Goal: Task Accomplishment & Management: Use online tool/utility

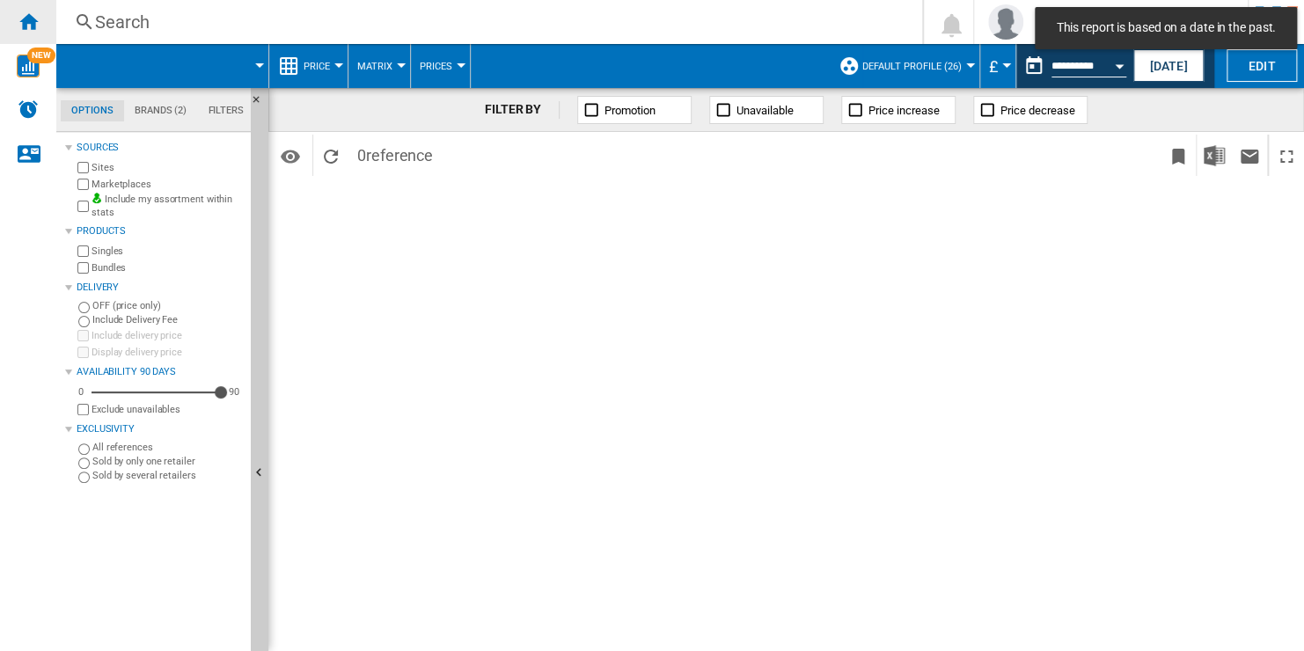
click at [30, 16] on ng-md-icon "Home" at bounding box center [28, 21] width 21 height 21
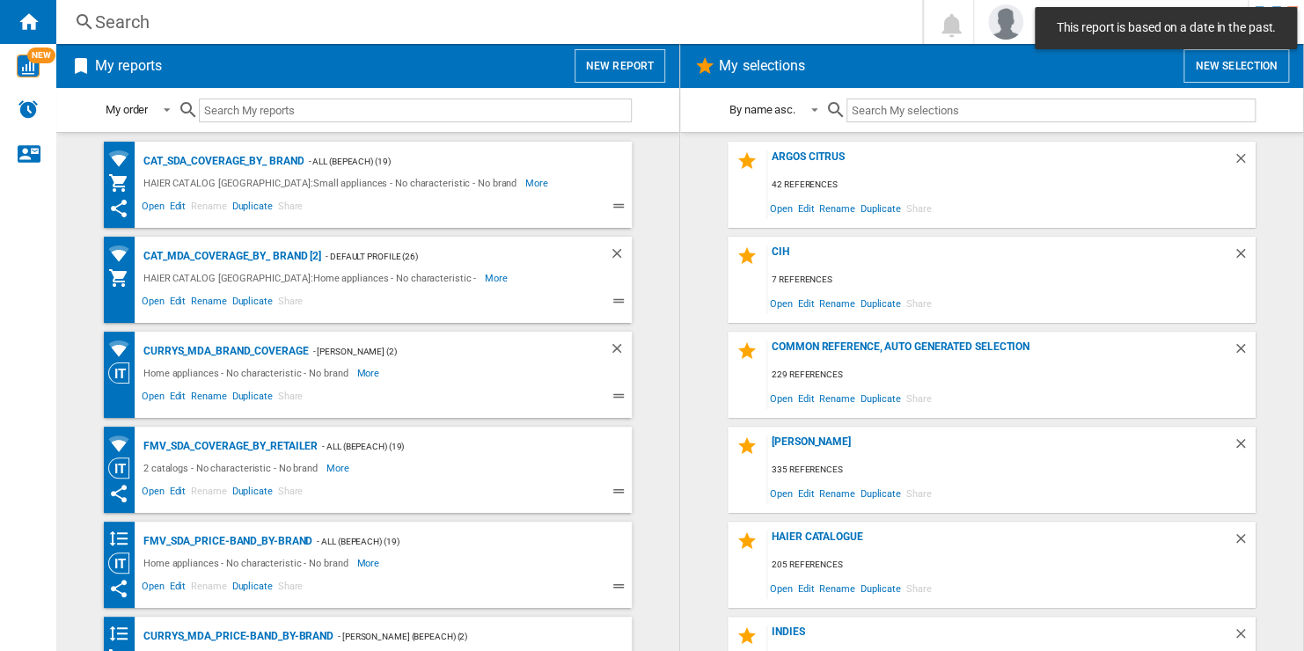
click at [631, 65] on button "New report" at bounding box center [620, 65] width 91 height 33
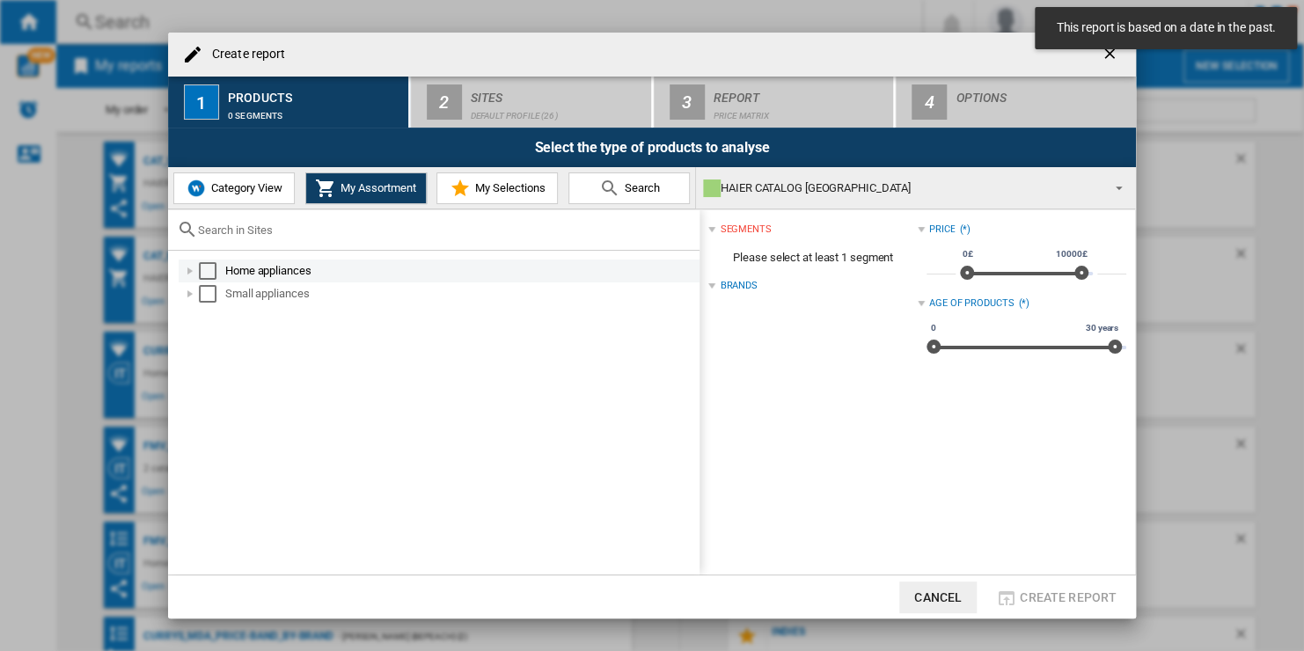
click at [209, 267] on div "Select" at bounding box center [208, 271] width 18 height 18
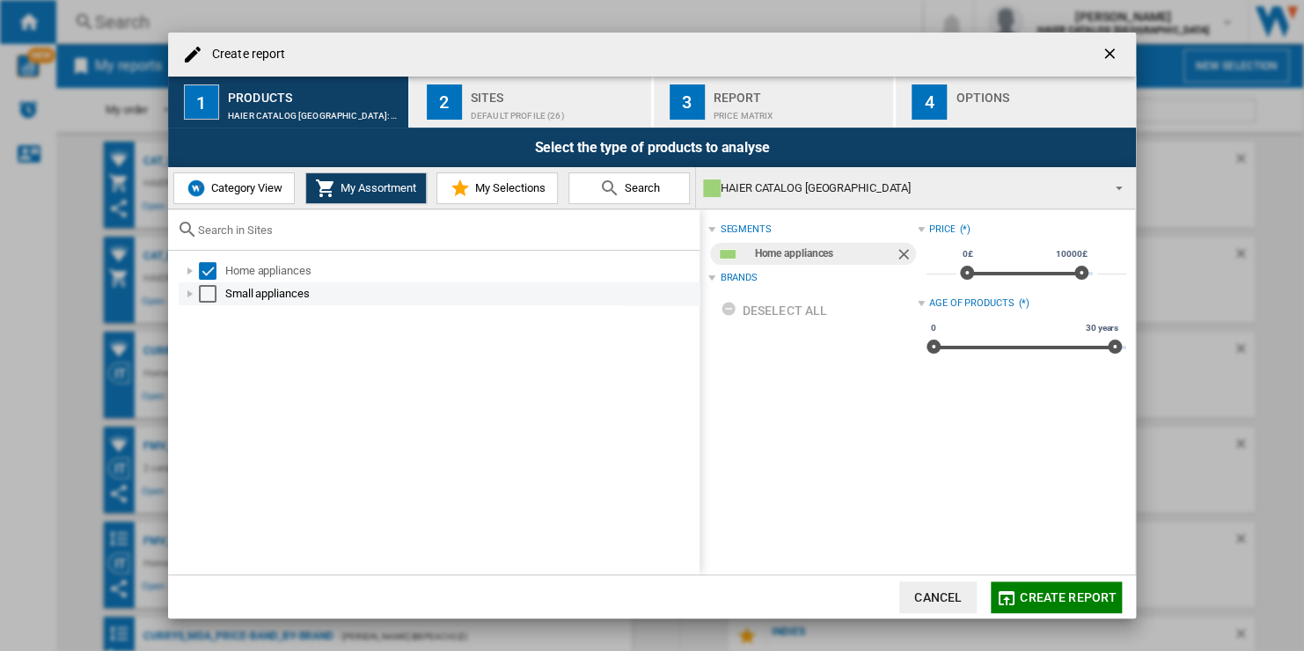
click at [205, 292] on div "Select" at bounding box center [208, 294] width 18 height 18
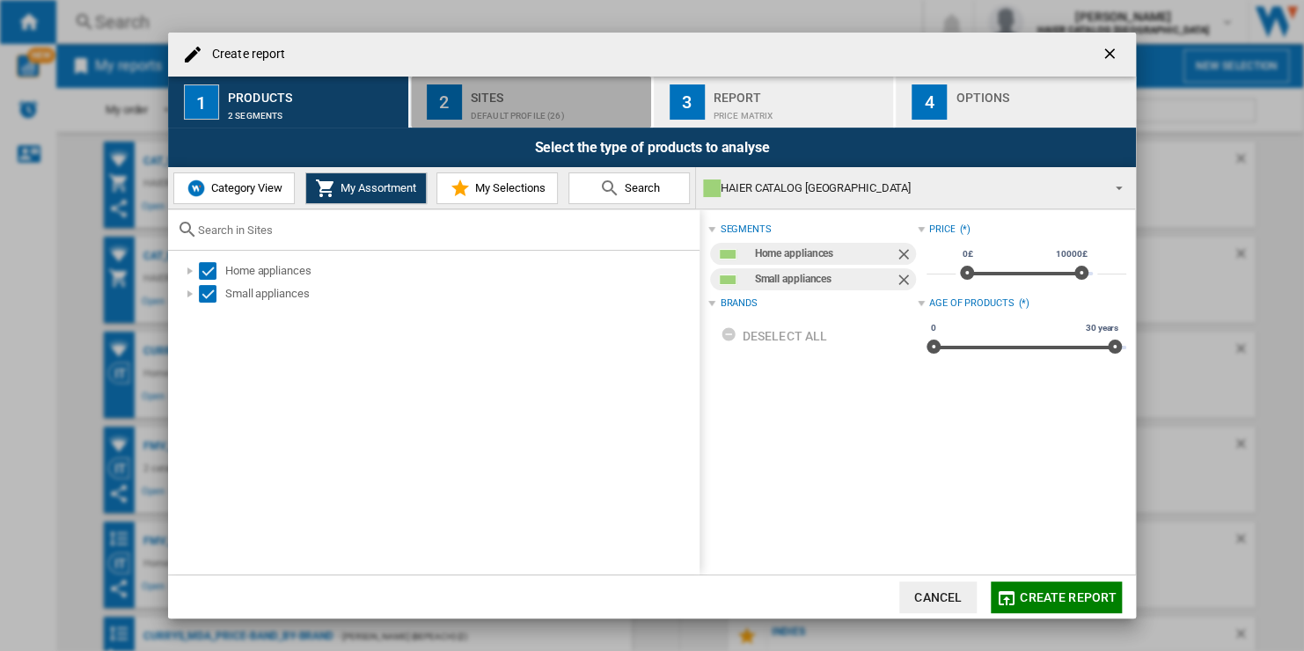
click at [589, 116] on div "Default profile (26)" at bounding box center [557, 111] width 173 height 18
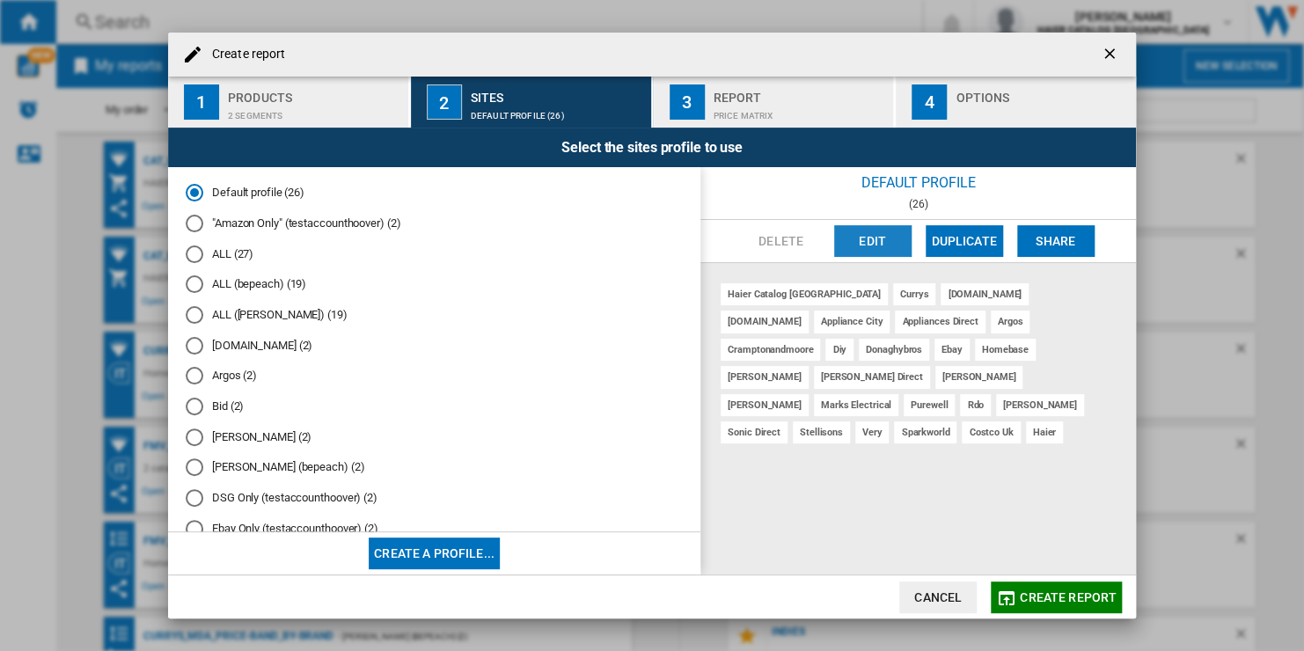
click at [860, 238] on button "Edit" at bounding box center [872, 241] width 77 height 32
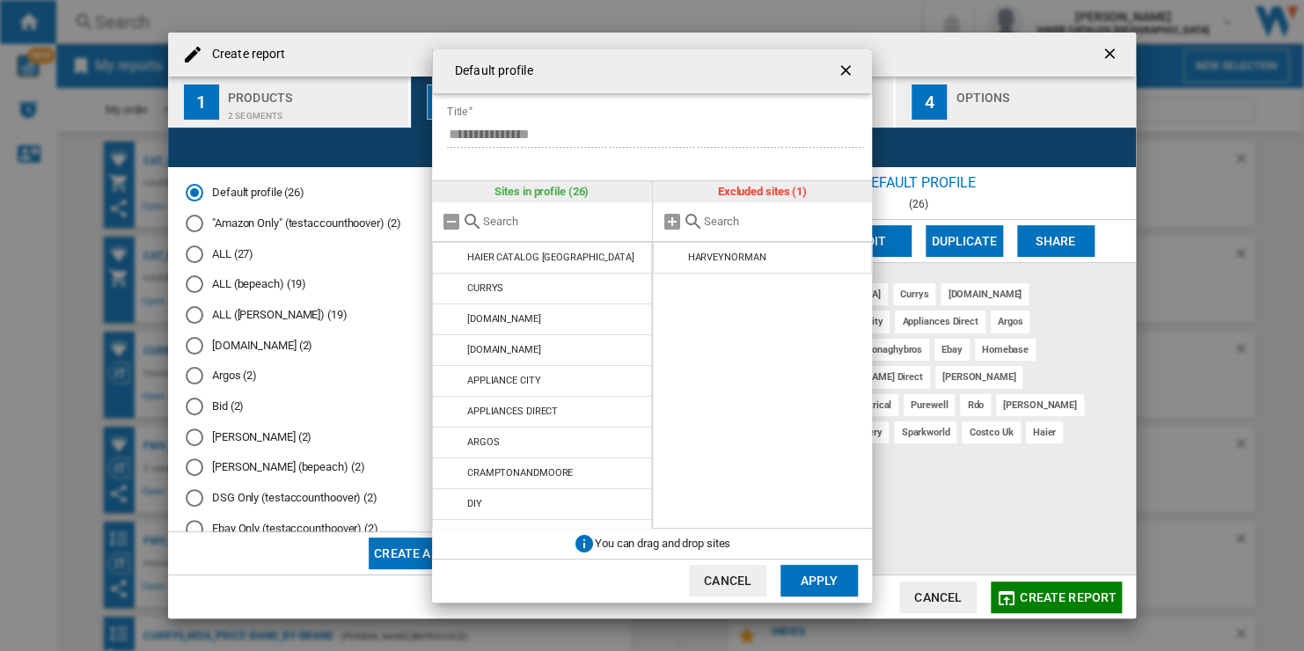
click at [745, 218] on input "text" at bounding box center [784, 221] width 160 height 13
click at [565, 231] on div at bounding box center [542, 222] width 220 height 40
click at [565, 228] on input "text" at bounding box center [563, 221] width 160 height 13
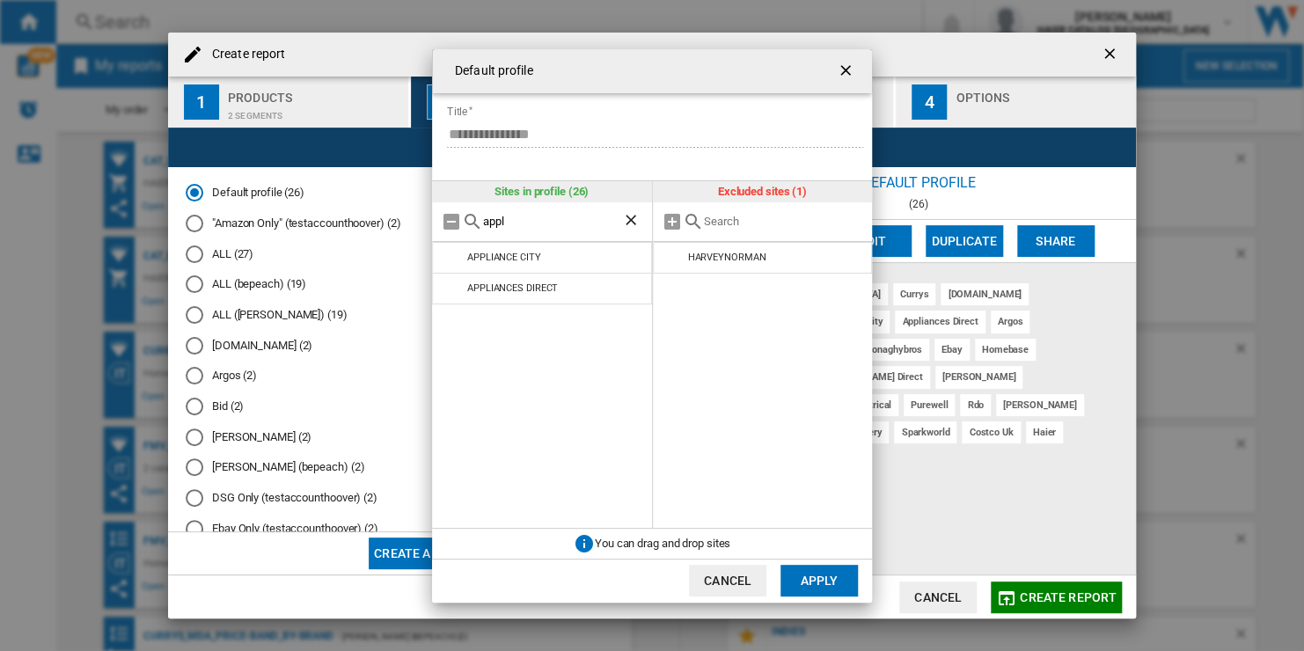
type input "appli"
